Goal: Information Seeking & Learning: Learn about a topic

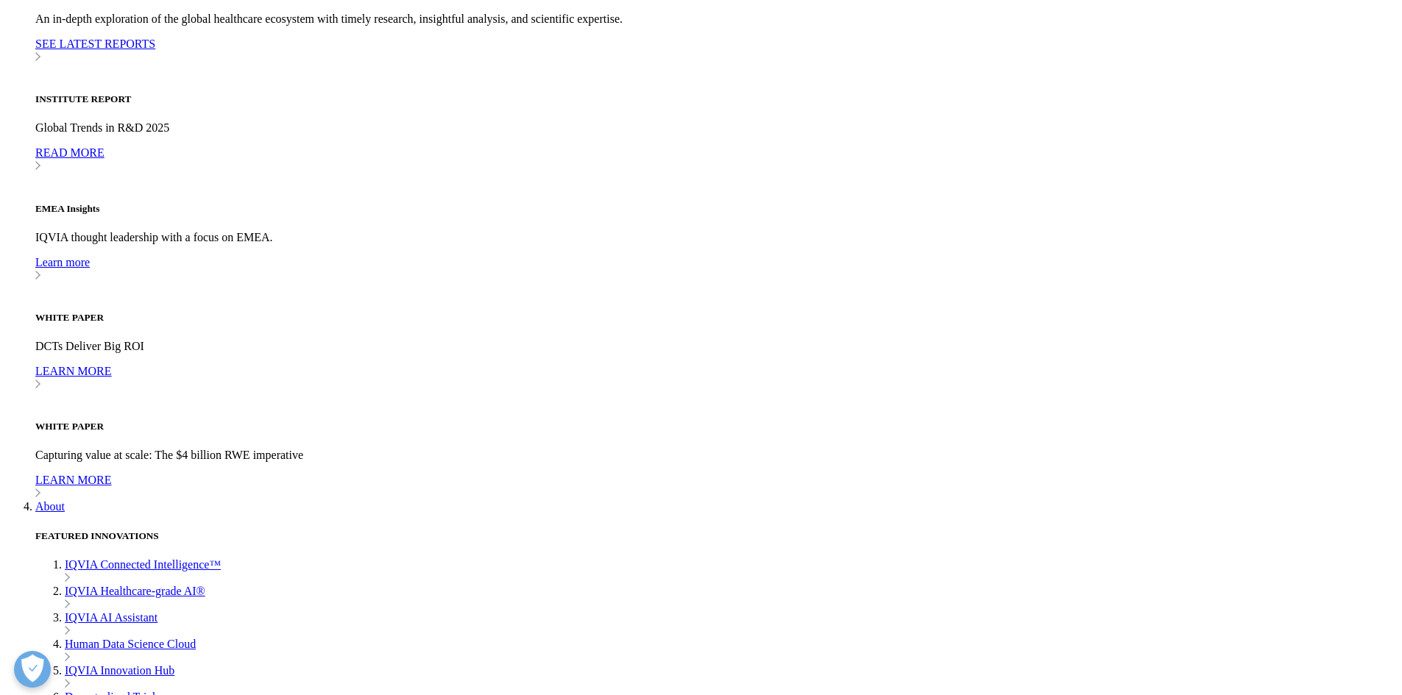
scroll to position [0, 68]
